Goal: Task Accomplishment & Management: Manage account settings

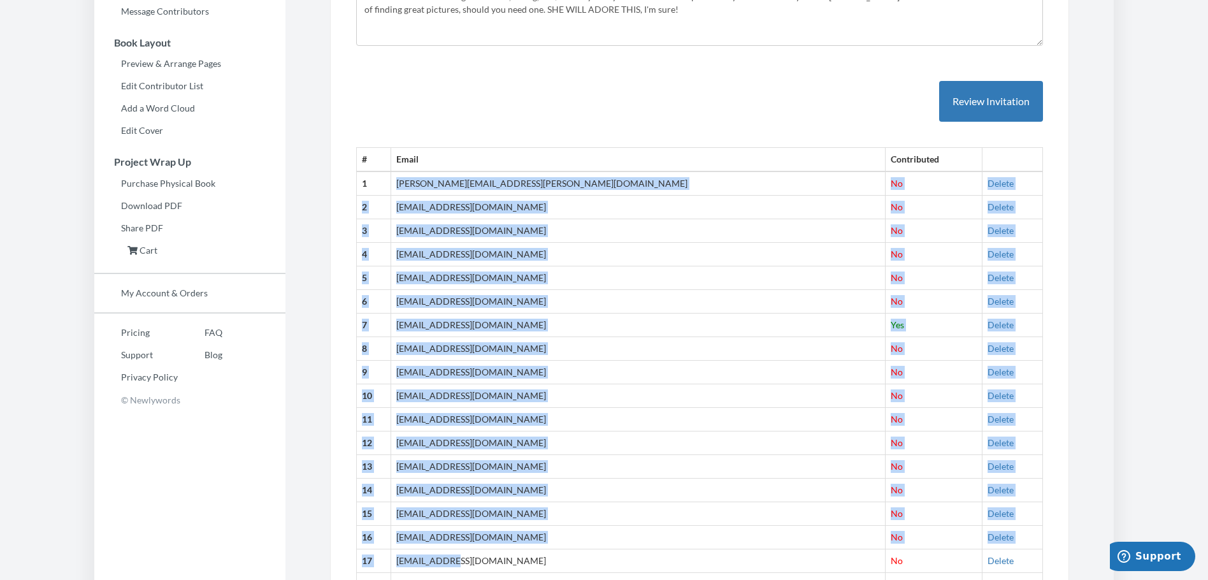
scroll to position [314, 0]
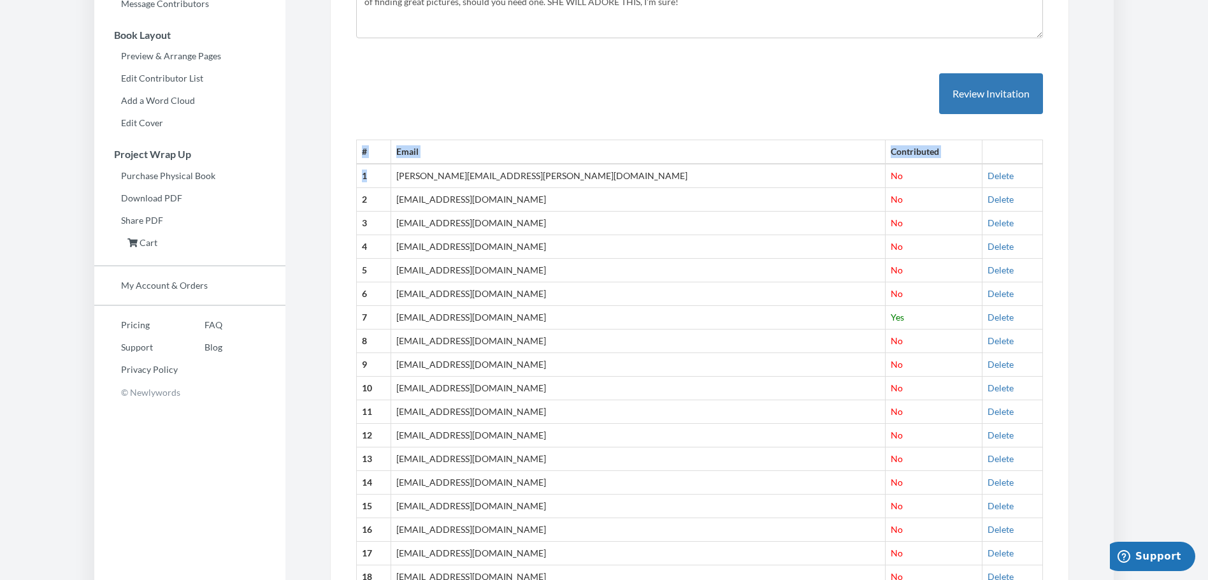
drag, startPoint x: 415, startPoint y: 277, endPoint x: 577, endPoint y: 119, distance: 226.3
click at [577, 119] on div "# Email Contributed 1 [PERSON_NAME][EMAIL_ADDRESS][PERSON_NAME][DOMAIN_NAME] No…" at bounding box center [699, 472] width 687 height 848
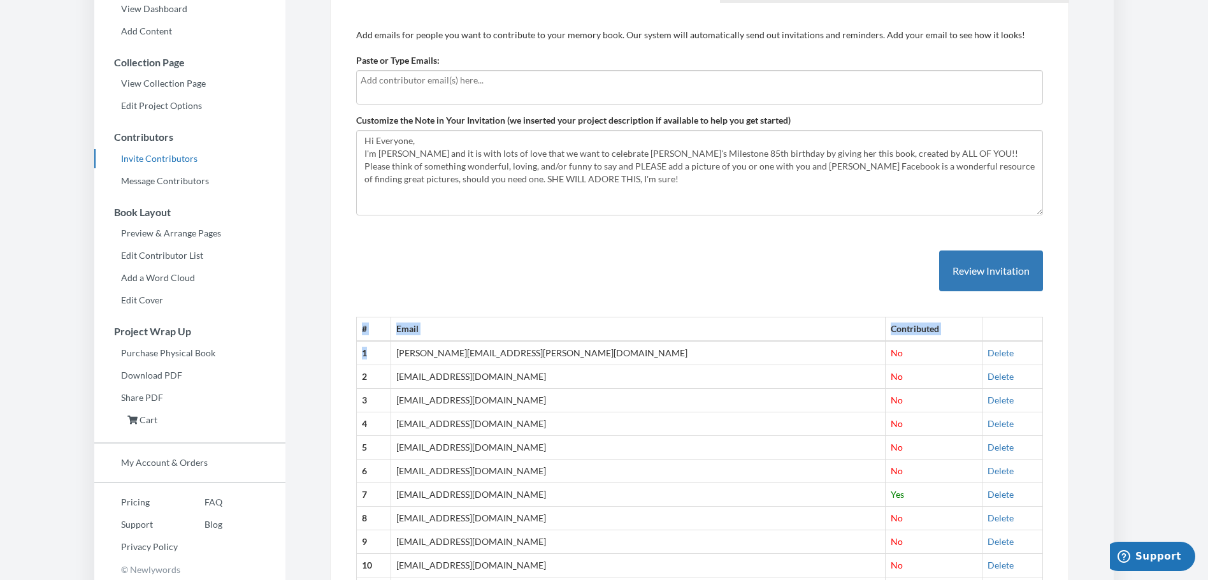
scroll to position [0, 0]
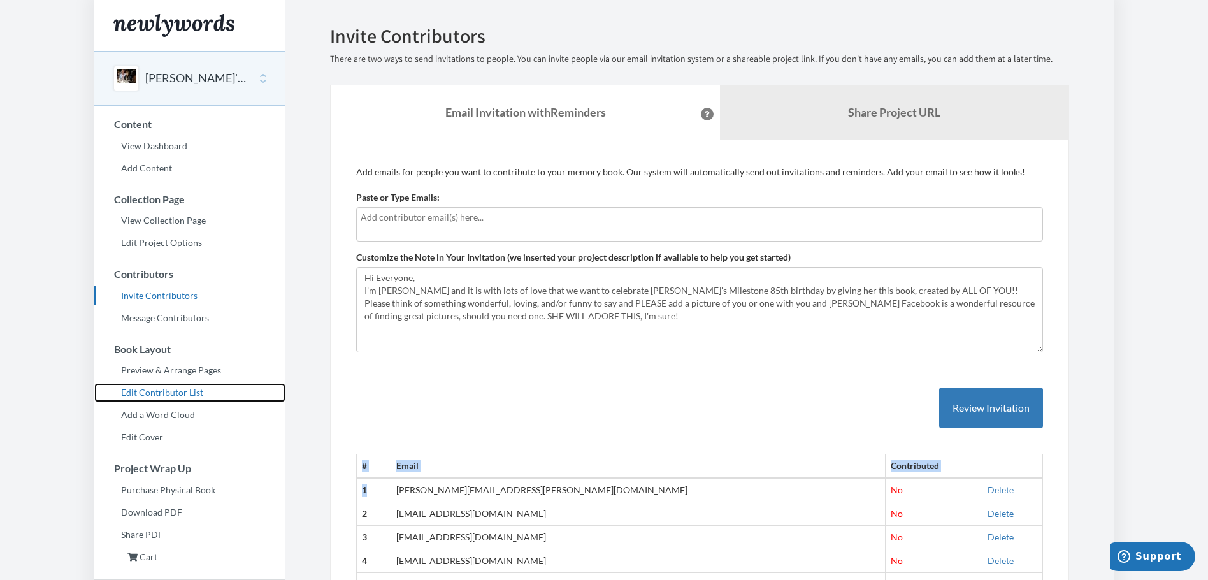
click at [165, 393] on link "Edit Contributor List" at bounding box center [189, 392] width 191 height 19
click at [173, 389] on link "Edit Contributor List" at bounding box center [189, 392] width 191 height 19
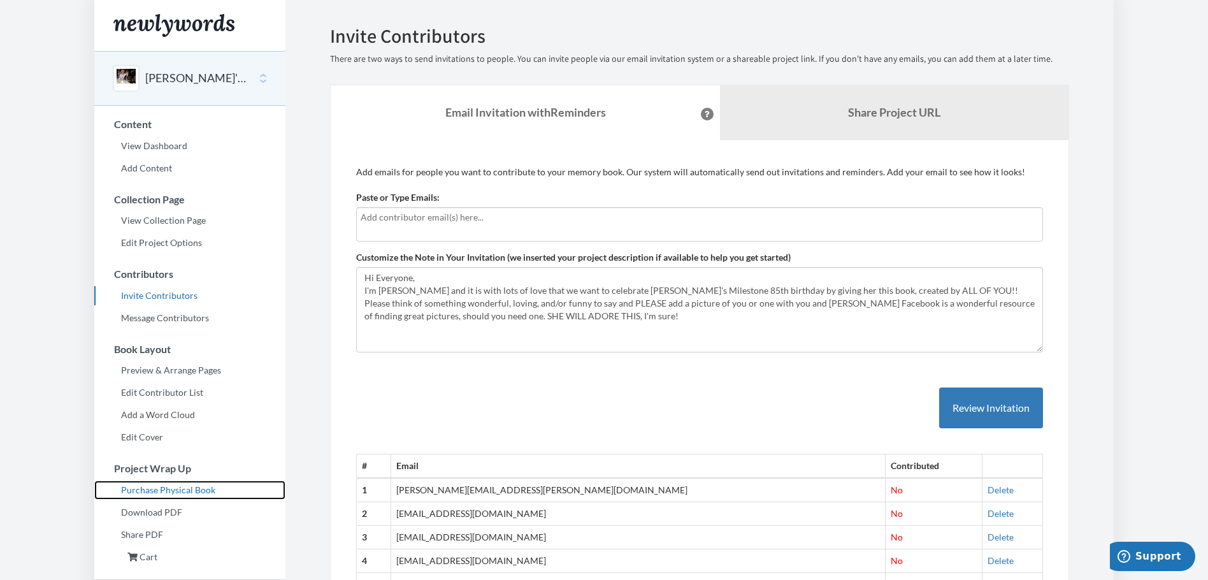
click at [198, 491] on link "Purchase Physical Book" at bounding box center [189, 490] width 191 height 19
